Goal: Obtain resource: Obtain resource

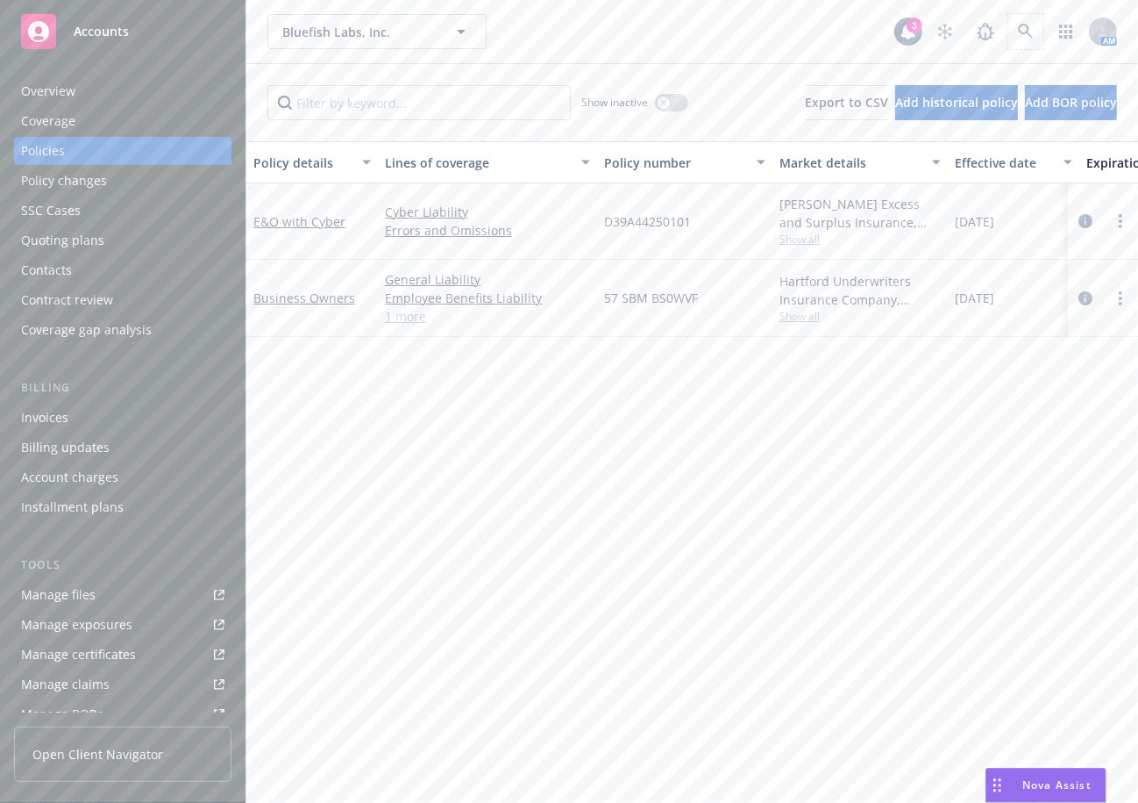
click at [1009, 17] on span at bounding box center [1026, 31] width 35 height 35
click at [1014, 45] on link at bounding box center [1026, 31] width 35 height 35
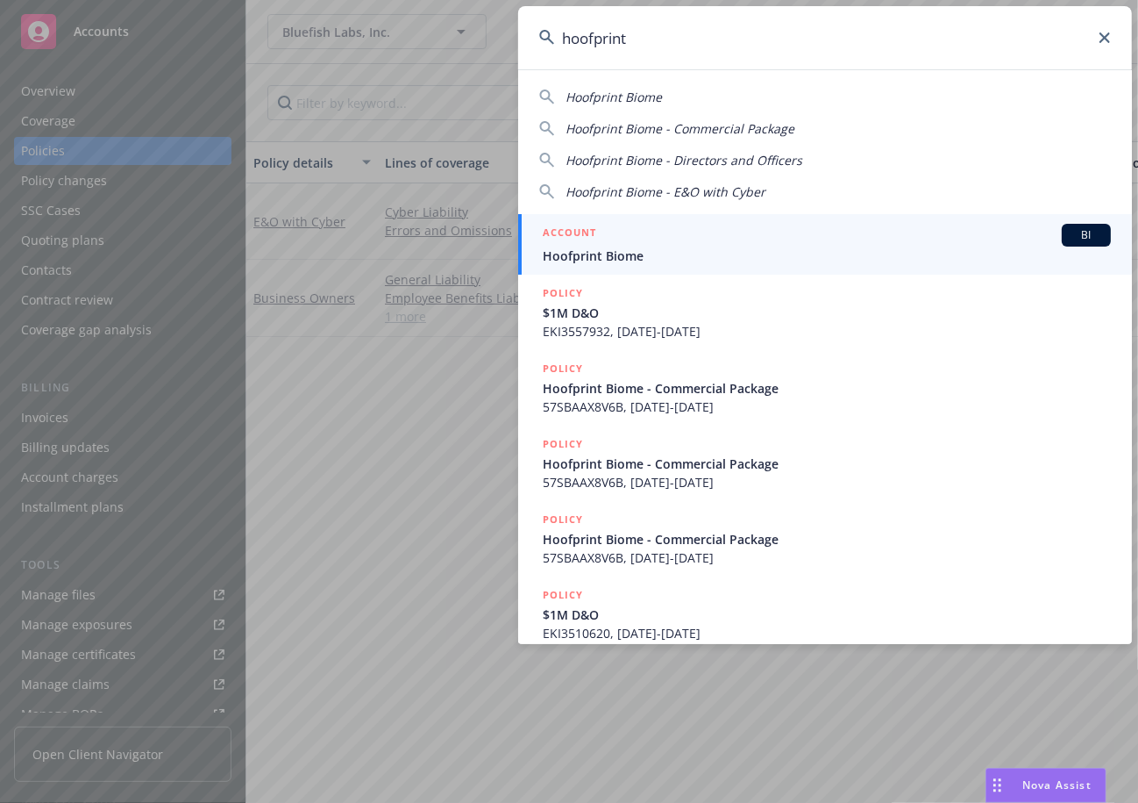
type input "hoofprint"
click at [782, 252] on span "Hoofprint Biome" at bounding box center [827, 255] width 568 height 18
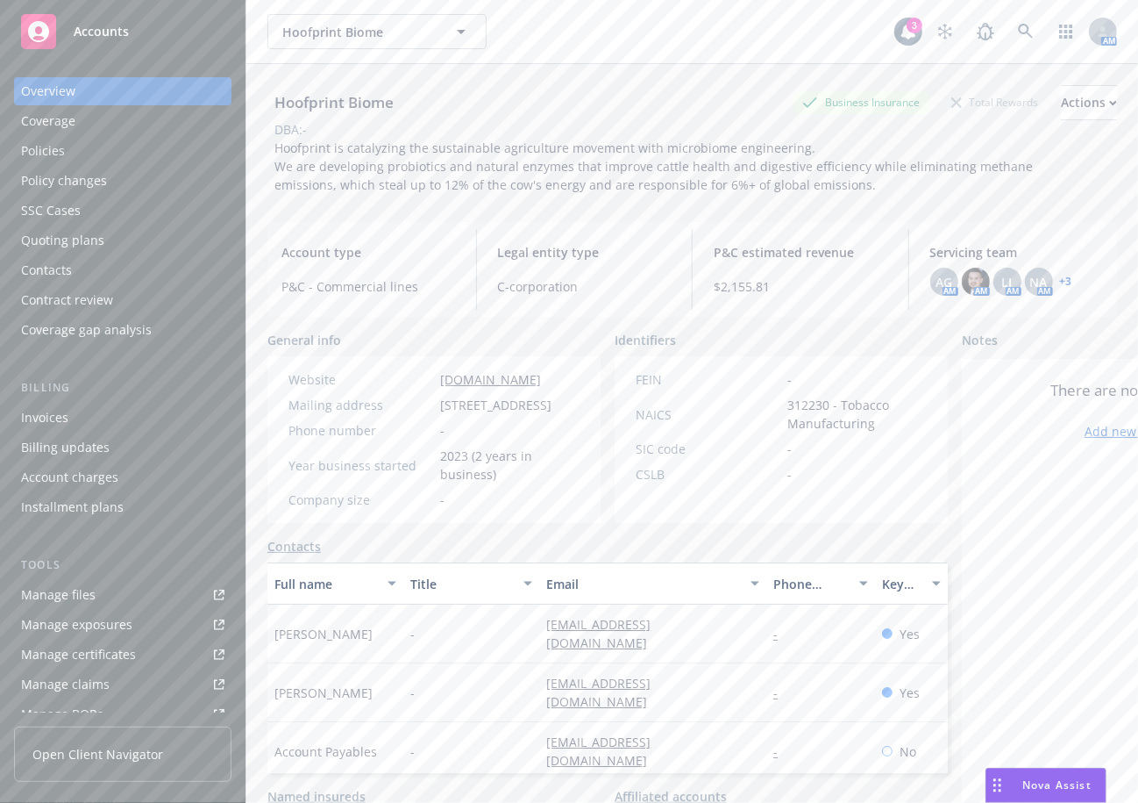
click at [105, 157] on div "Policies" at bounding box center [122, 151] width 203 height 28
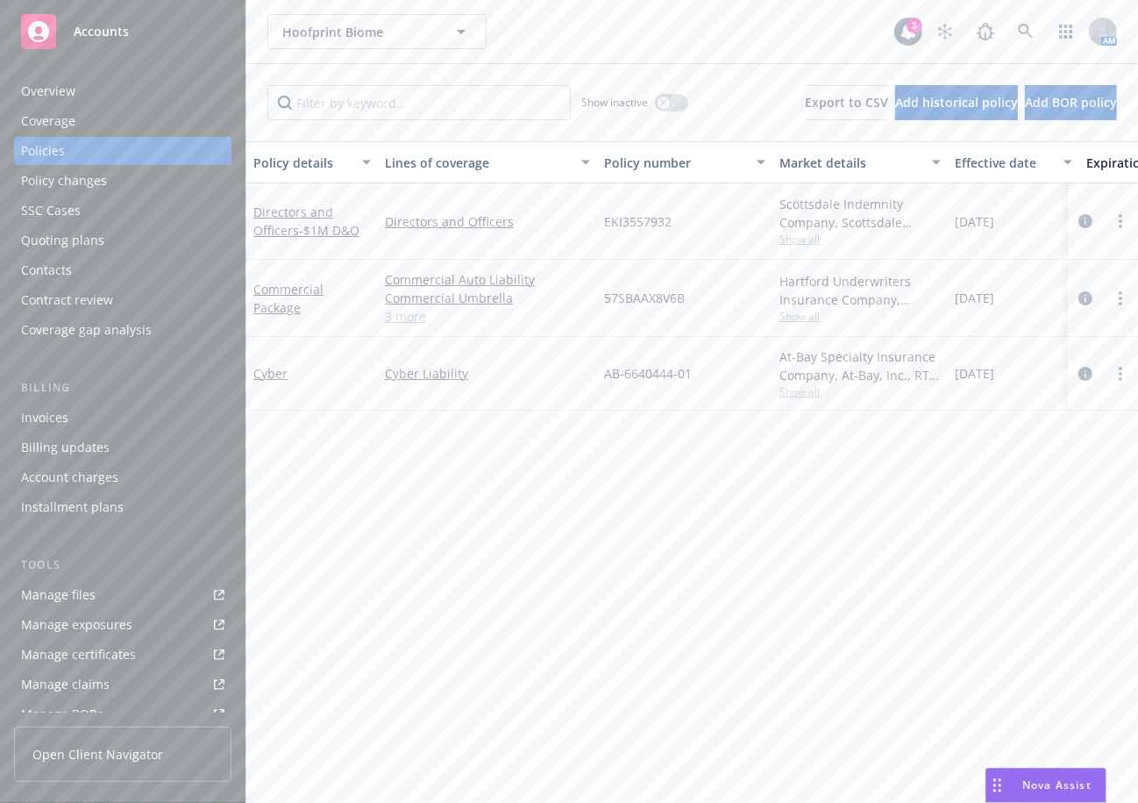
click at [110, 119] on div "Coverage" at bounding box center [122, 121] width 203 height 28
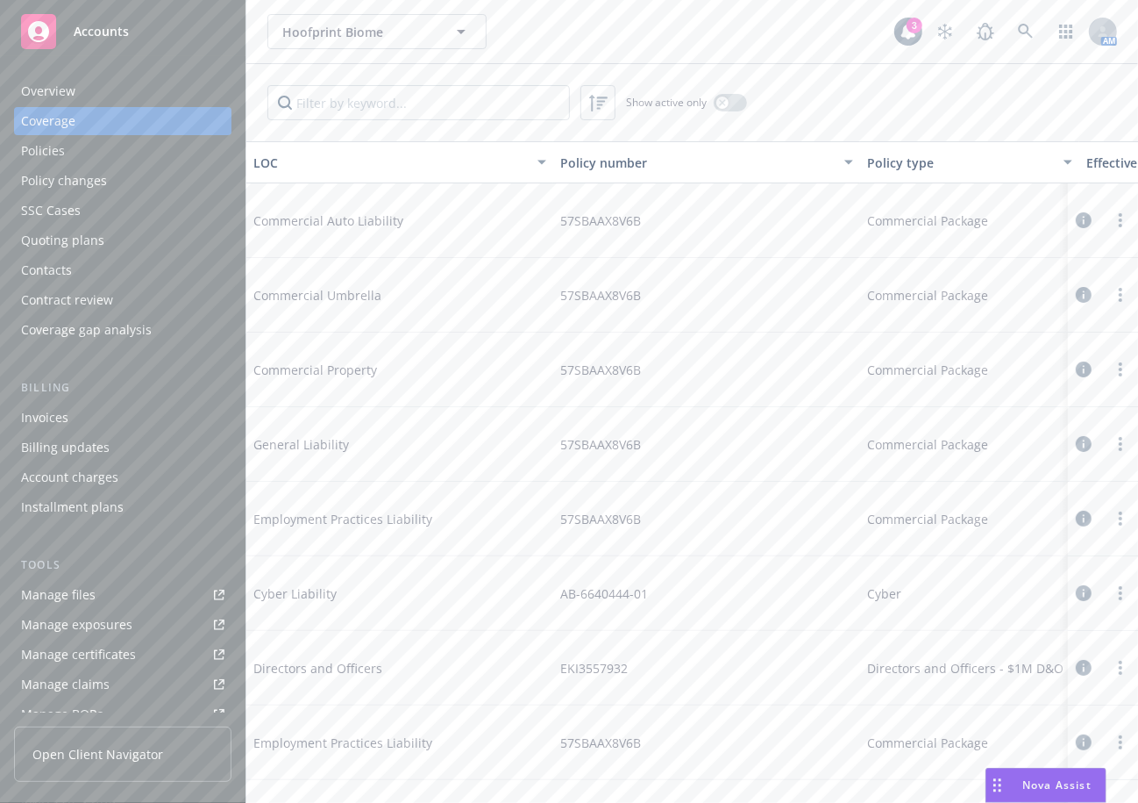
click at [121, 88] on div "Overview" at bounding box center [122, 91] width 203 height 28
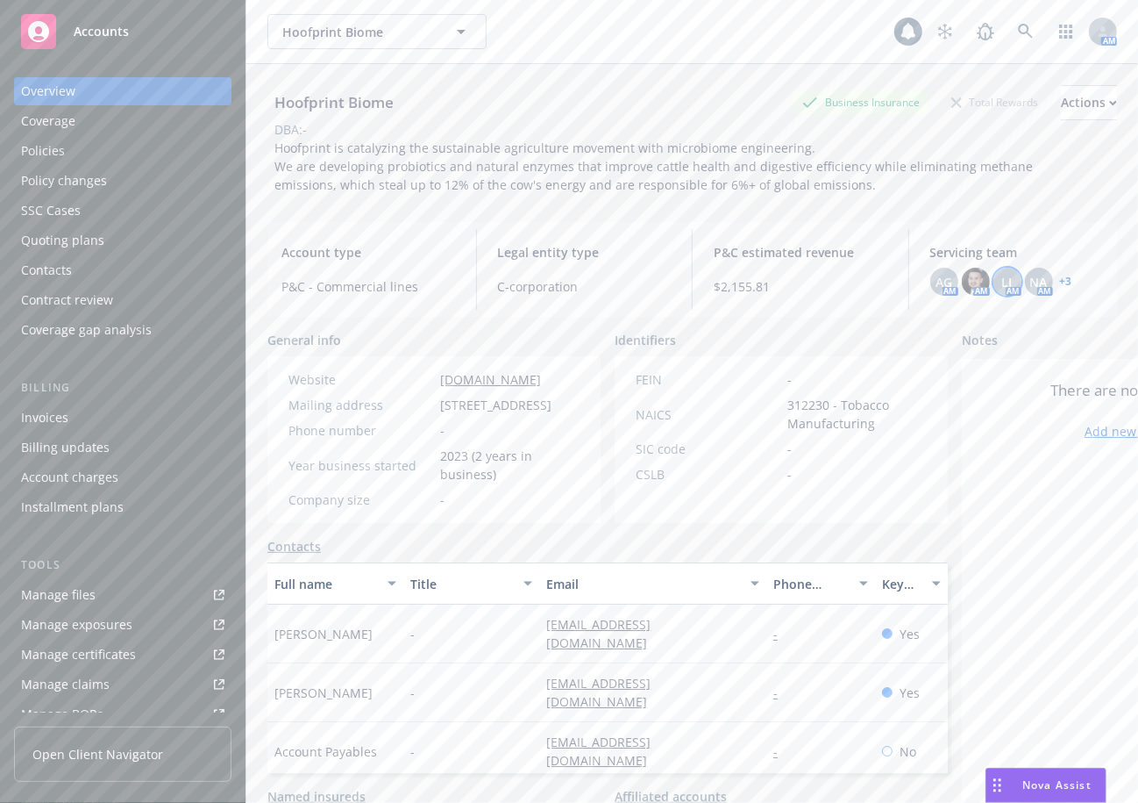
click at [1003, 274] on span "LI" at bounding box center [1008, 282] width 11 height 18
click at [1031, 274] on span "NA" at bounding box center [1040, 282] width 18 height 18
click at [936, 280] on span "AG" at bounding box center [944, 282] width 17 height 18
click at [1062, 283] on div "AG AM AM LI AM NA AM + 3" at bounding box center [1018, 282] width 174 height 28
click at [1060, 283] on link "+ 3" at bounding box center [1066, 281] width 12 height 11
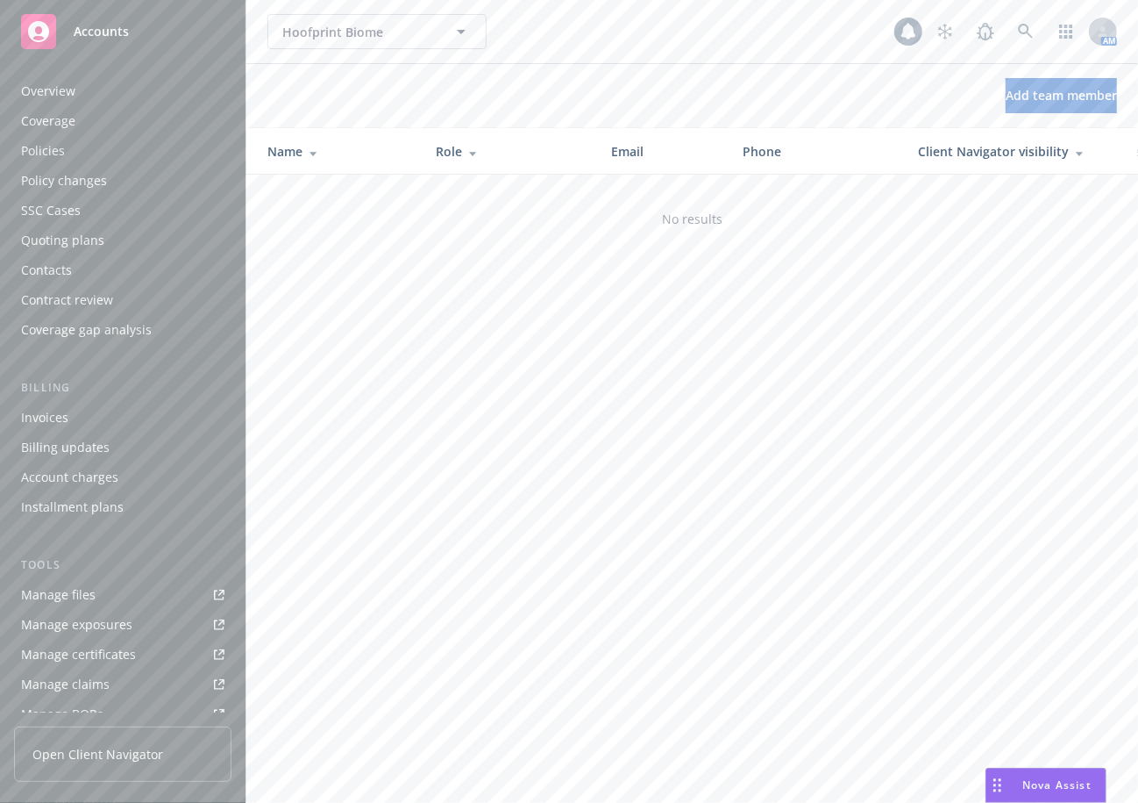
scroll to position [339, 0]
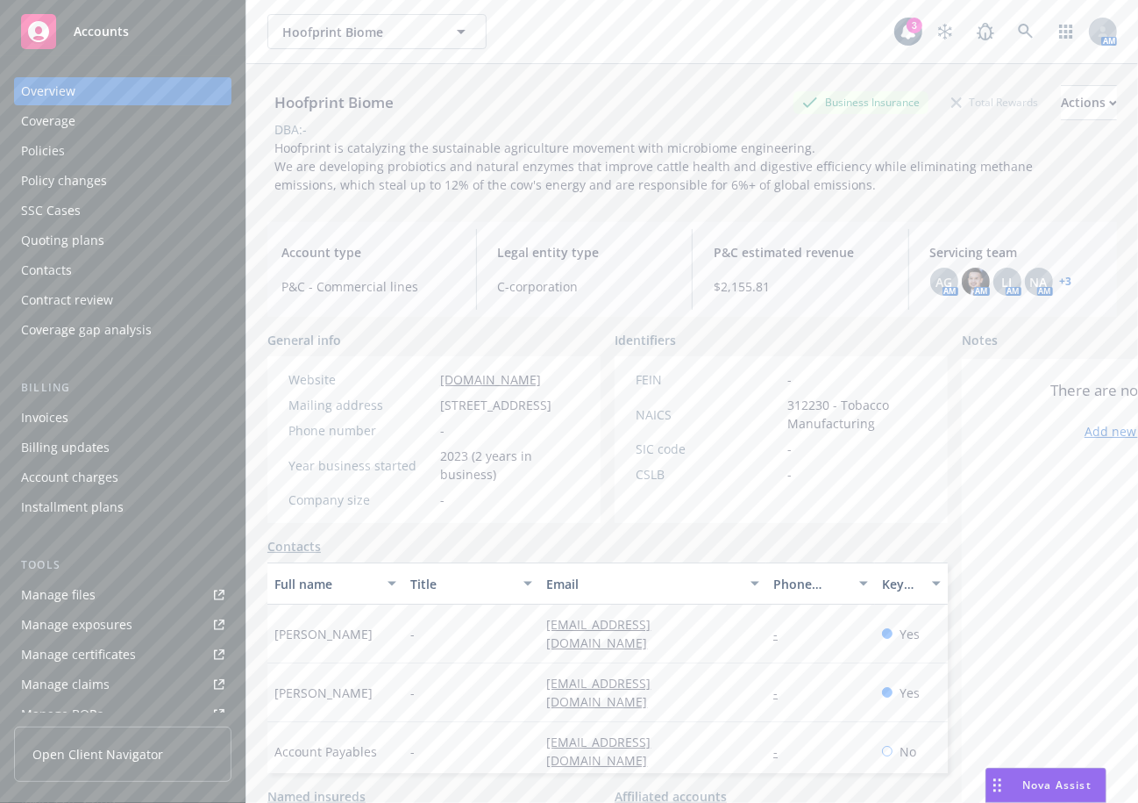
click at [1060, 738] on div "There are no notes yet Add new notes" at bounding box center [1128, 657] width 333 height 597
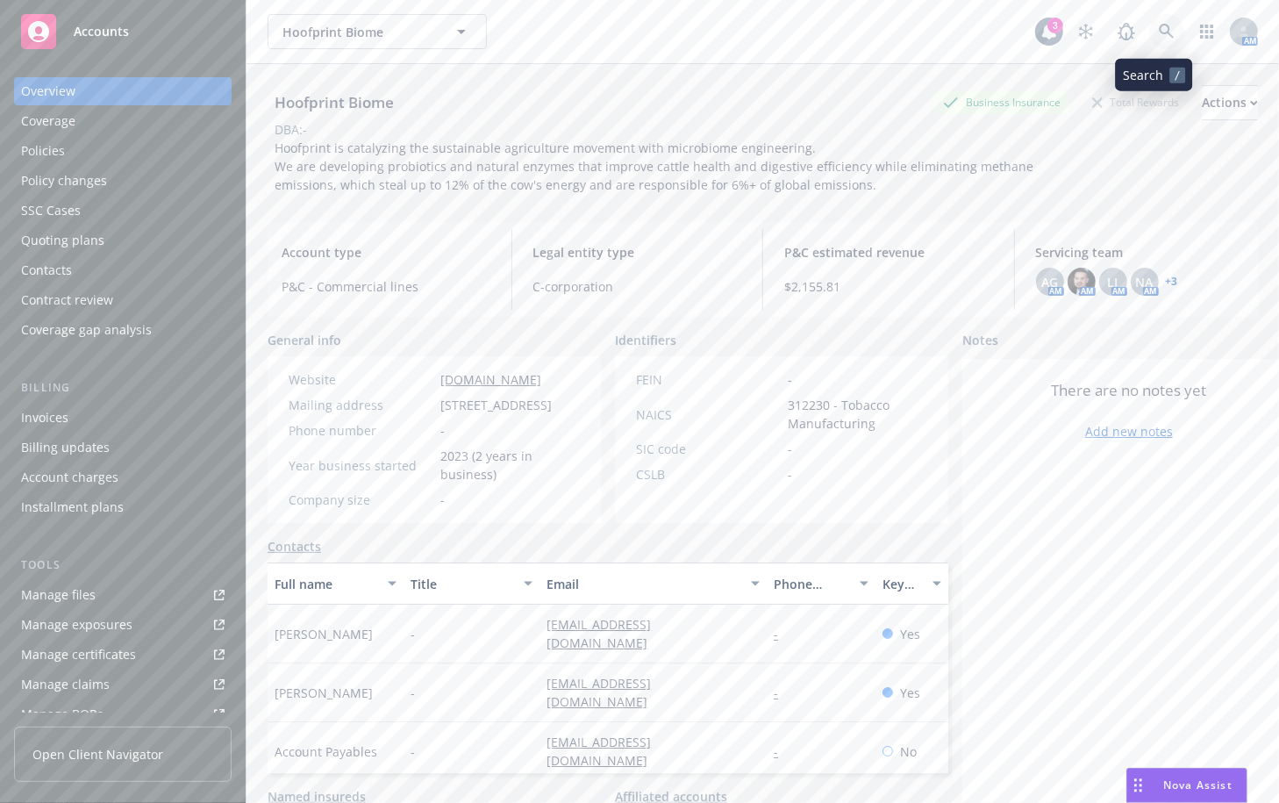
click at [1138, 31] on link at bounding box center [1166, 31] width 35 height 35
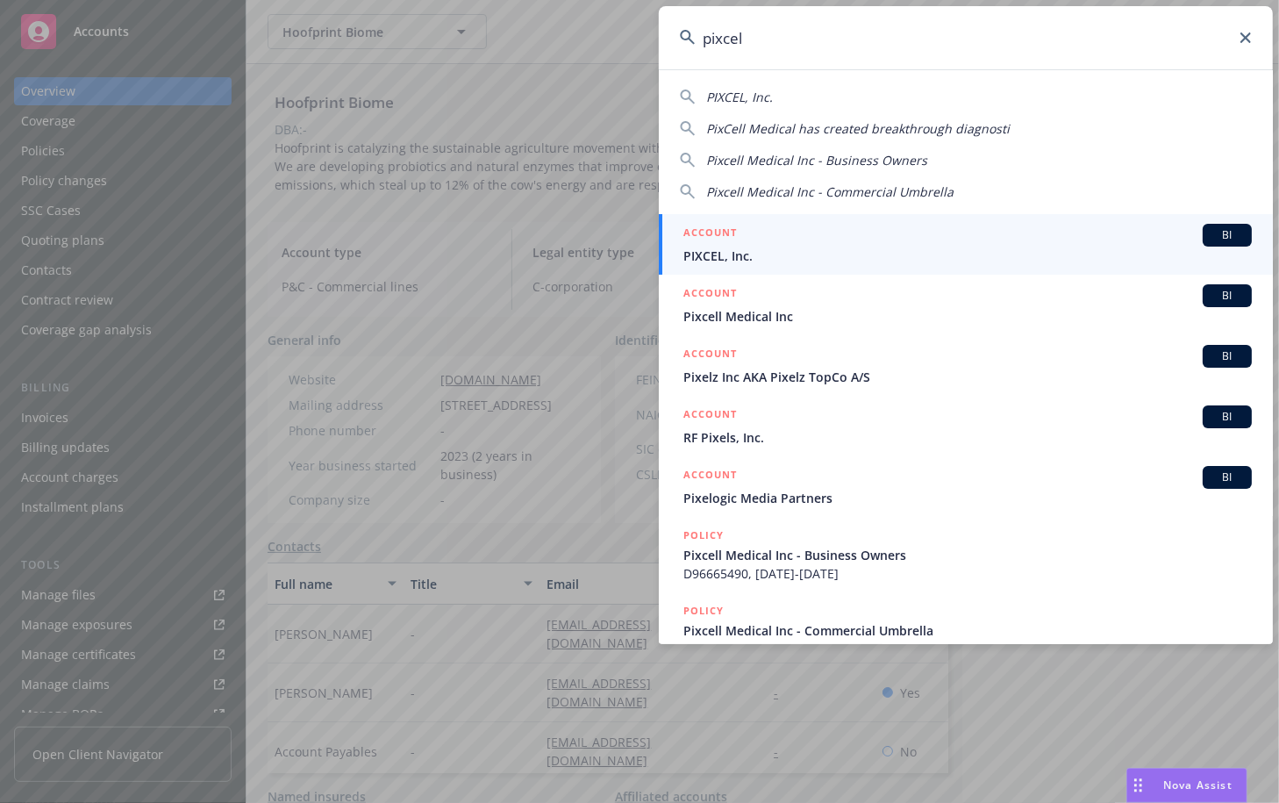
type input "pixcel"
click at [735, 246] on span "PIXCEL, Inc." at bounding box center [967, 255] width 568 height 18
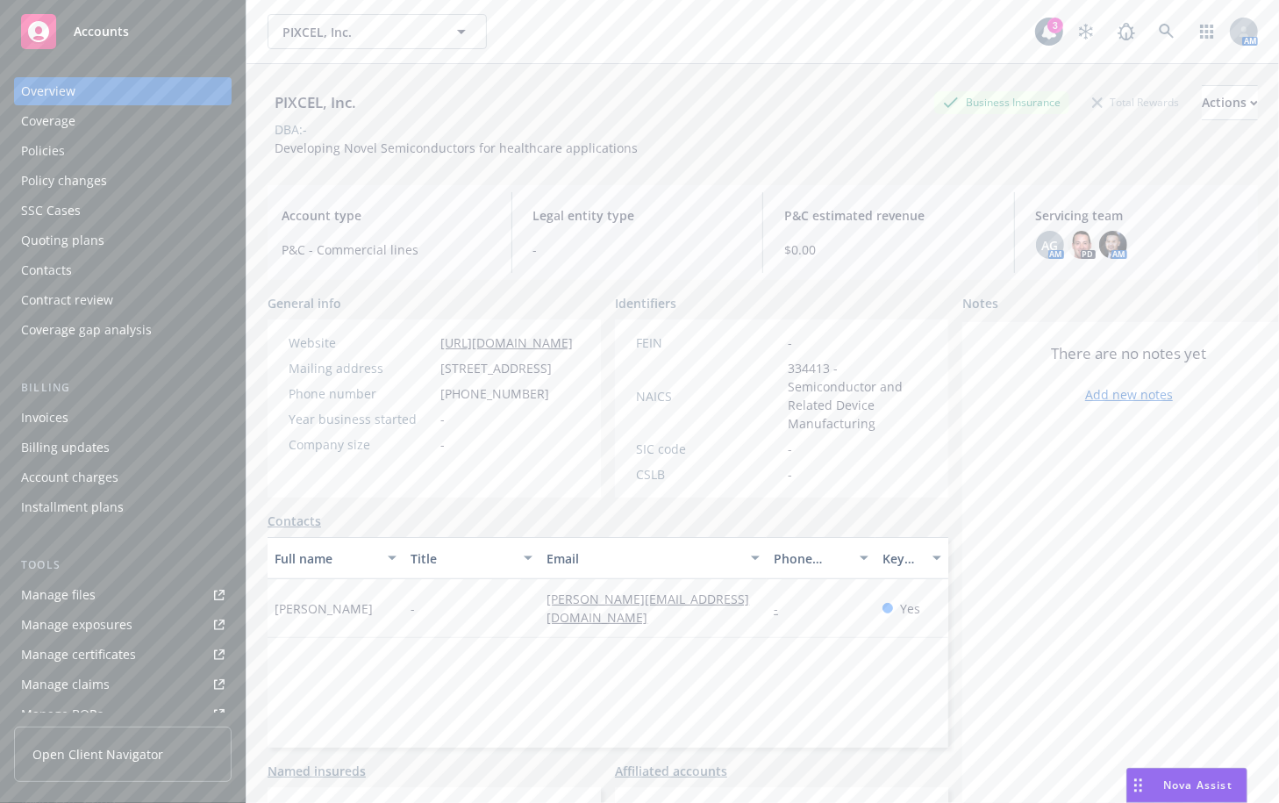
click at [82, 596] on div "Manage files" at bounding box center [58, 595] width 75 height 28
click at [68, 610] on div "Manage files Manage exposures Manage certificates Manage claims Manage BORs Sum…" at bounding box center [123, 669] width 218 height 177
click at [79, 601] on div "Manage files" at bounding box center [58, 595] width 75 height 28
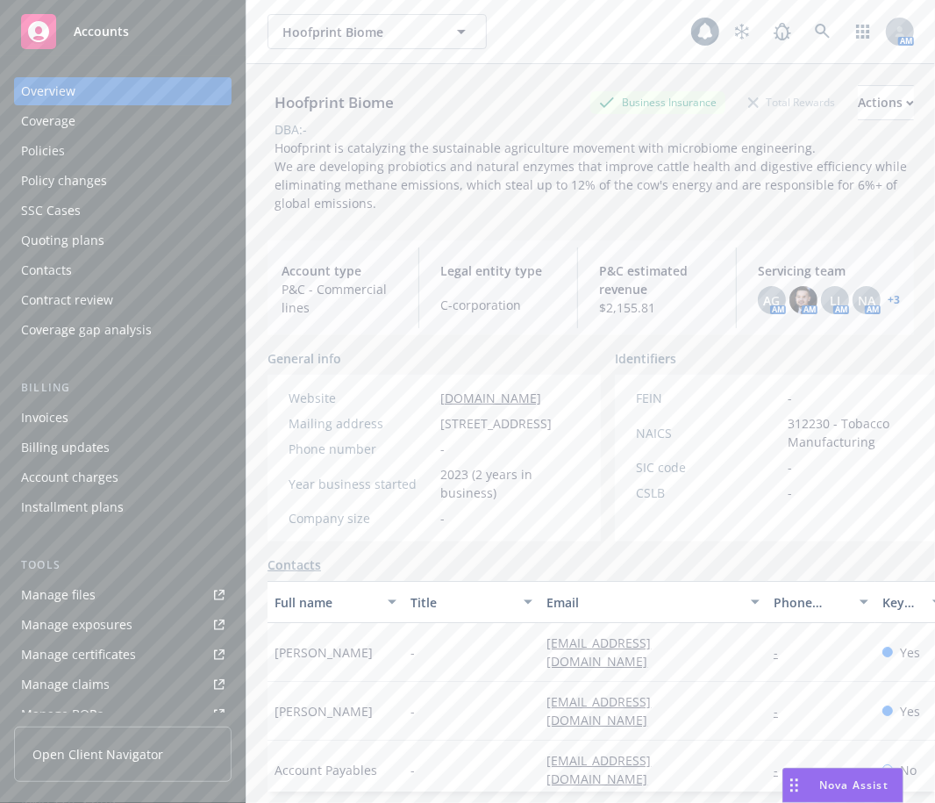
click at [446, 182] on span "Hoofprint is catalyzing the sustainable agriculture movement with microbiome en…" at bounding box center [593, 175] width 636 height 72
click at [126, 593] on link "Manage files" at bounding box center [123, 595] width 218 height 28
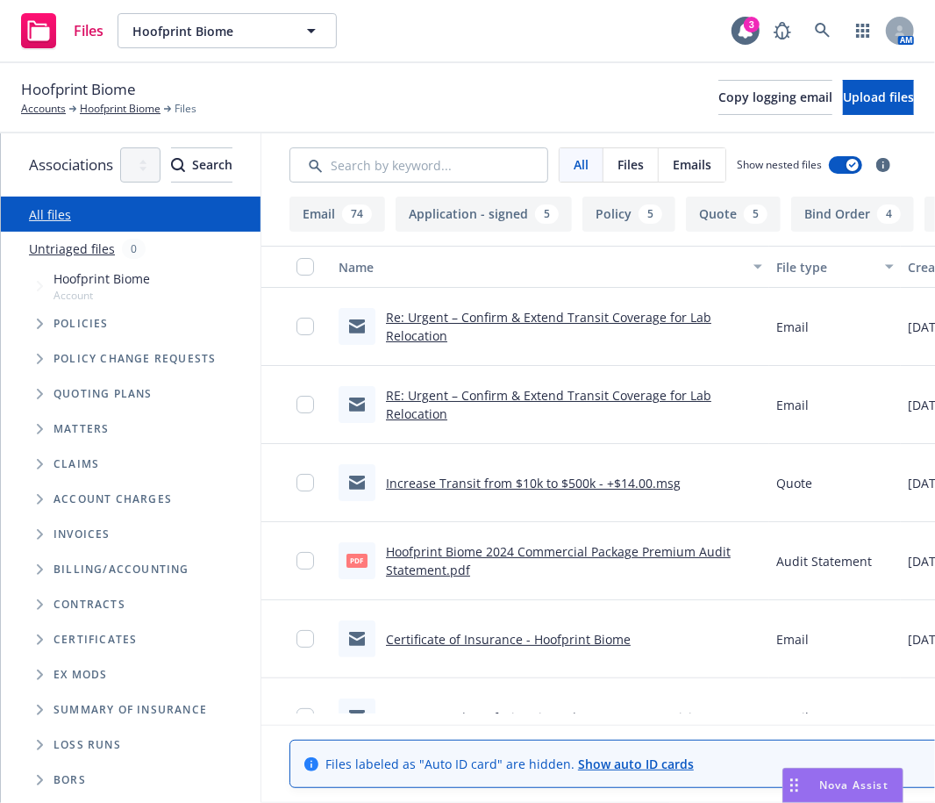
click at [41, 320] on icon "Tree Example" at bounding box center [40, 323] width 7 height 11
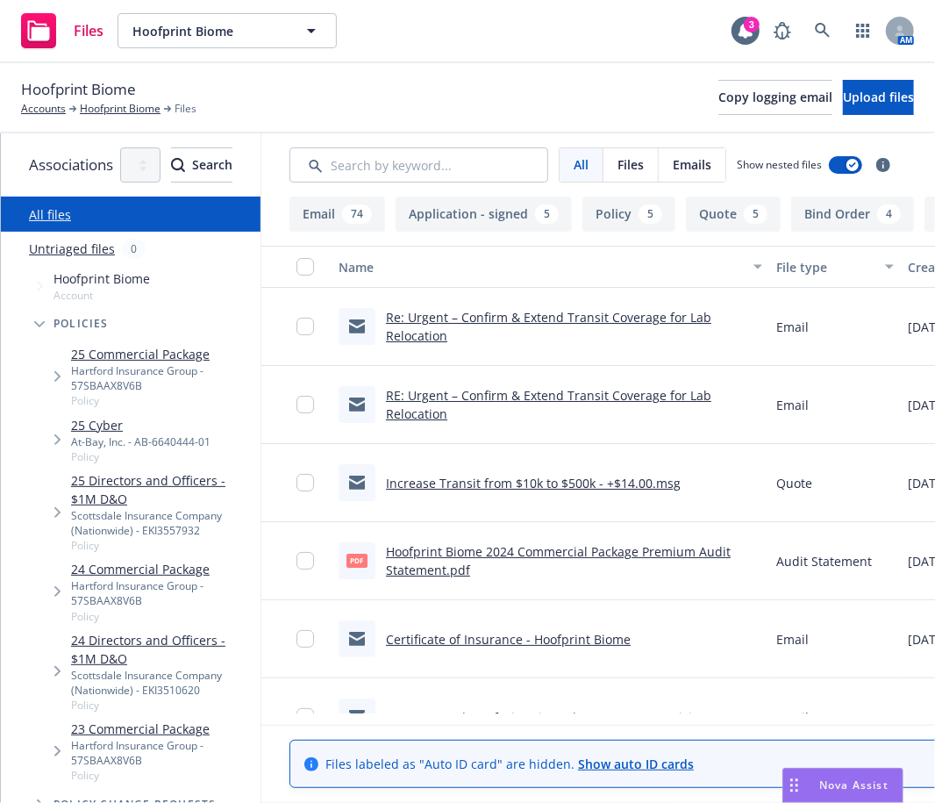
click at [146, 375] on div "Hartford Insurance Group - 57SBAAX8V6B" at bounding box center [162, 378] width 182 height 30
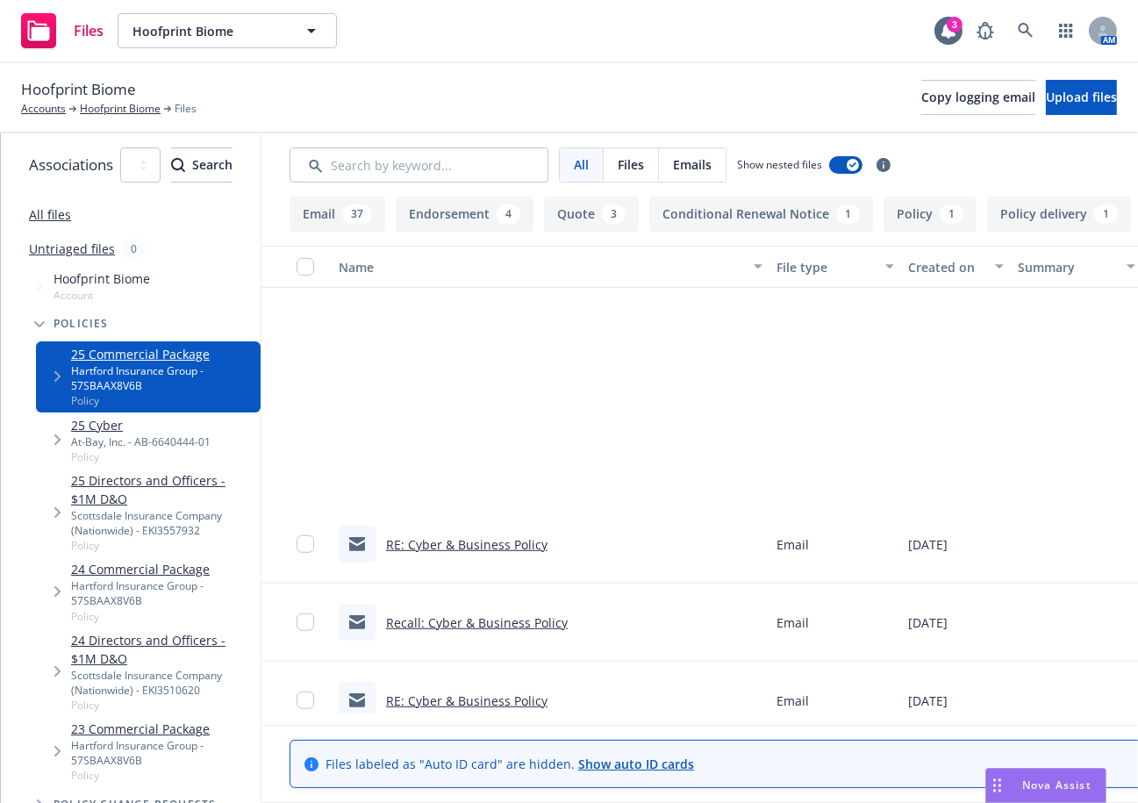
scroll to position [1754, 0]
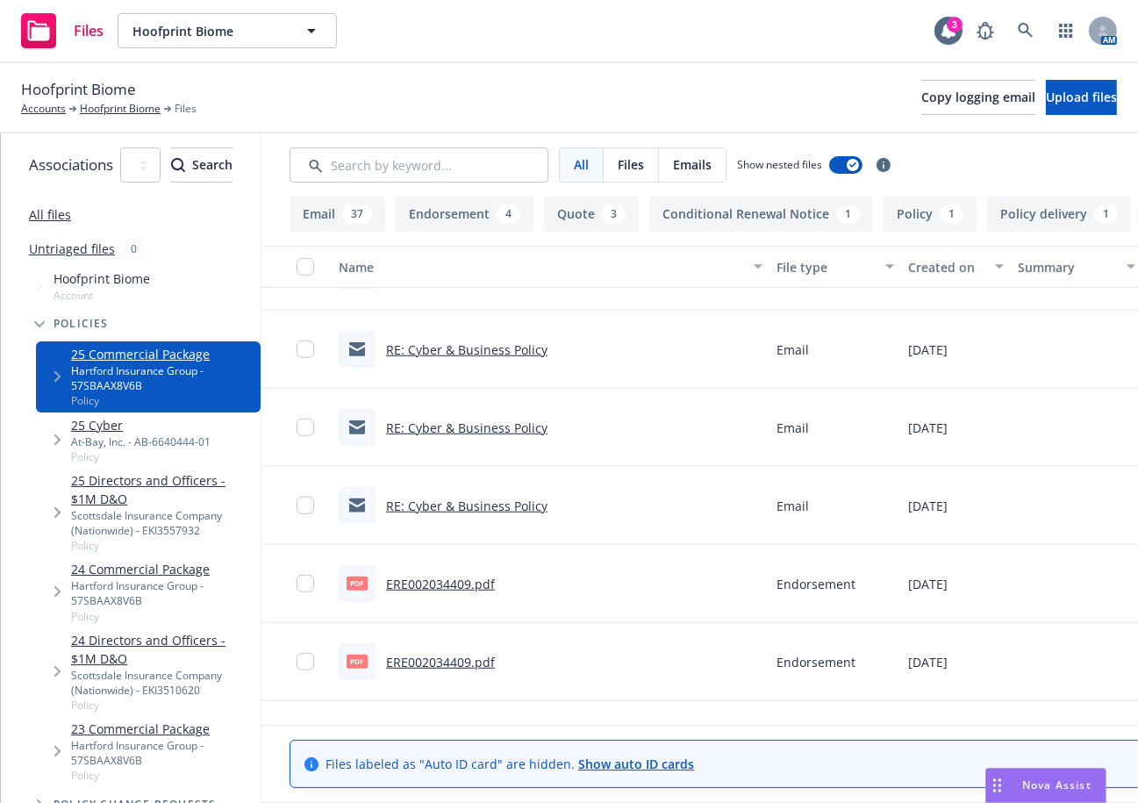
click at [566, 579] on div "pdf ERE002034409.pdf" at bounding box center [551, 584] width 438 height 78
click at [495, 582] on link "ERE002034409.pdf" at bounding box center [440, 583] width 109 height 17
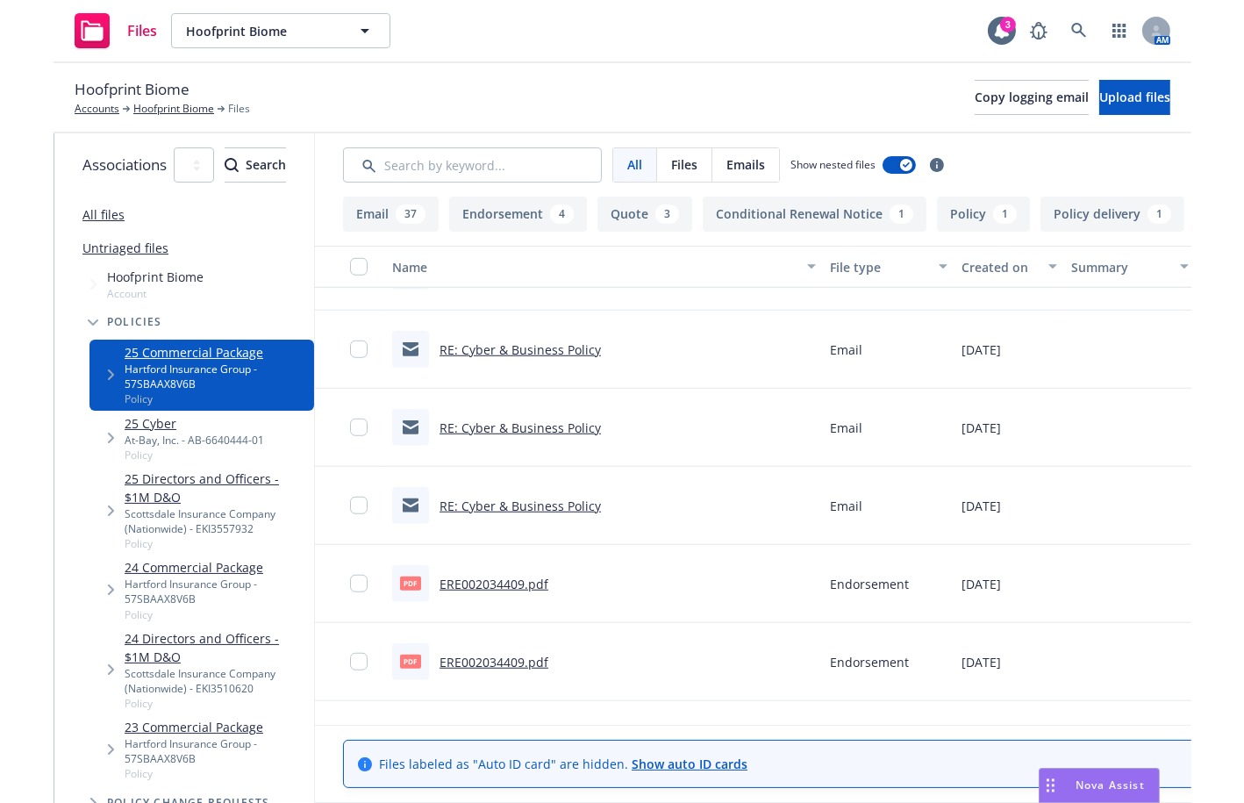
scroll to position [2105, 0]
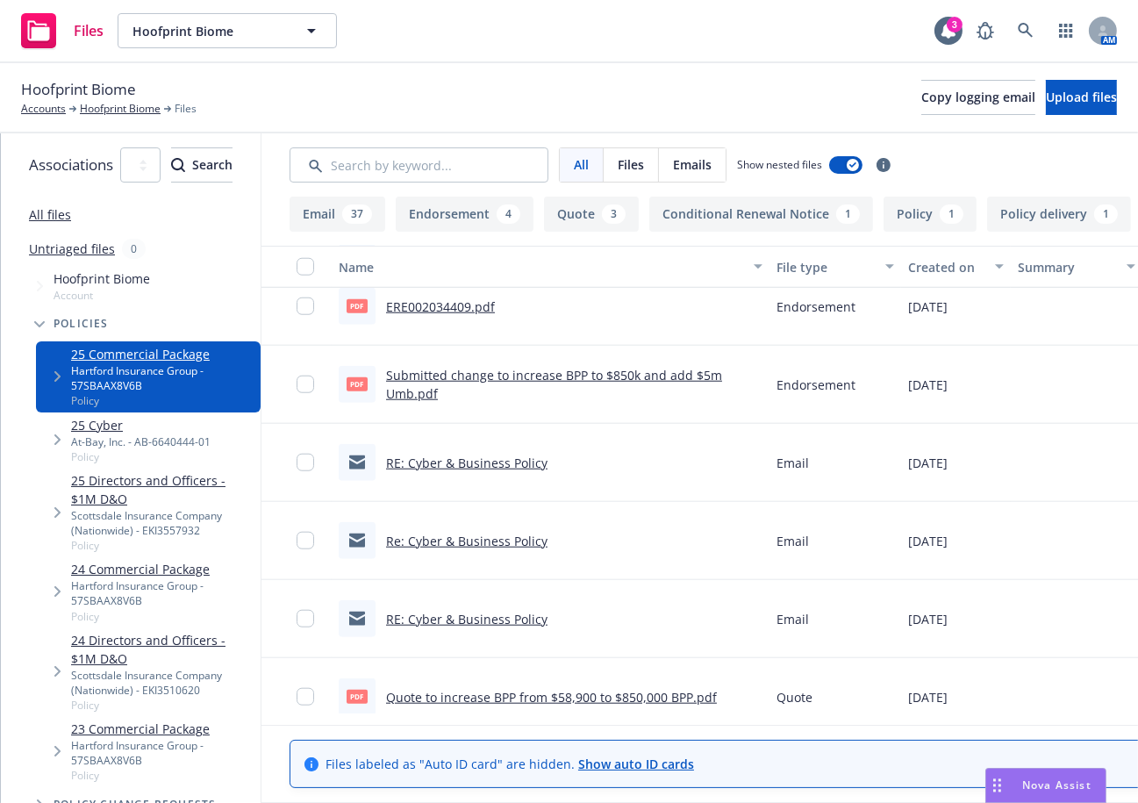
drag, startPoint x: 496, startPoint y: 108, endPoint x: 544, endPoint y: 111, distance: 48.4
click at [496, 108] on div "Hoofprint Biome Accounts Hoofprint Biome Files Copy logging email Upload files" at bounding box center [569, 97] width 1096 height 39
click at [921, 103] on span "Copy logging email" at bounding box center [978, 97] width 114 height 17
drag, startPoint x: 652, startPoint y: 74, endPoint x: 701, endPoint y: 57, distance: 51.9
click at [652, 74] on div "Hoofprint Biome Accounts Hoofprint Biome Files Copy logging email Upload files" at bounding box center [569, 98] width 1138 height 70
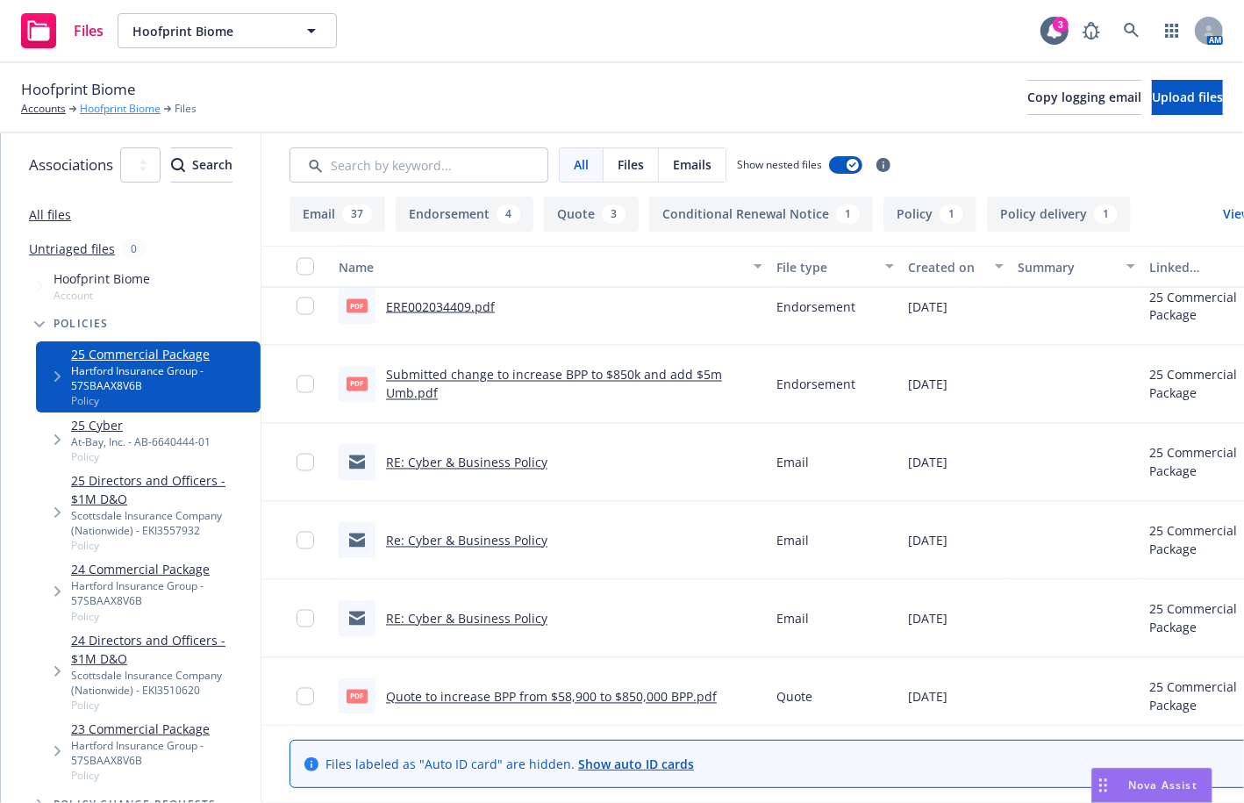
click at [117, 105] on link "Hoofprint Biome" at bounding box center [120, 109] width 81 height 16
